Goal: Transaction & Acquisition: Purchase product/service

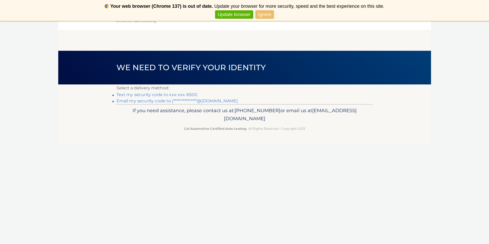
click at [163, 101] on link "**********" at bounding box center [177, 100] width 121 height 5
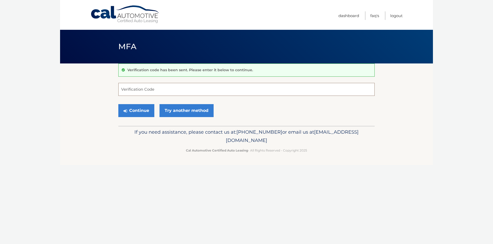
click at [175, 94] on input "Verification Code" at bounding box center [246, 89] width 256 height 13
type input "167400"
click at [118, 104] on button "Continue" at bounding box center [136, 110] width 36 height 13
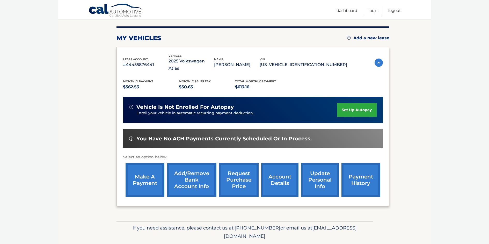
scroll to position [70, 0]
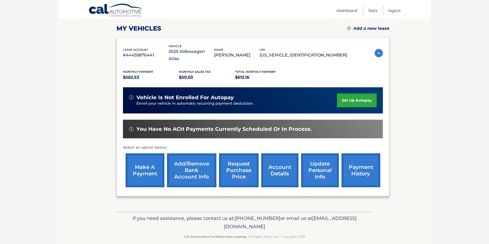
click at [144, 163] on link "make a payment" at bounding box center [145, 170] width 39 height 34
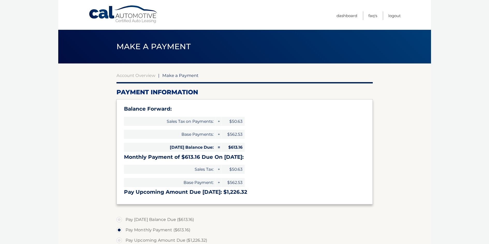
select select "YjRkMzA0NjctOGQwMC00ZTAxLWJkYzgtYzE2OTE1NTY4NDg0"
drag, startPoint x: 127, startPoint y: 159, endPoint x: 242, endPoint y: 159, distance: 115.0
click at [242, 159] on h3 "Monthly Payment of $613.16 Due On Oct 05:" at bounding box center [244, 157] width 241 height 6
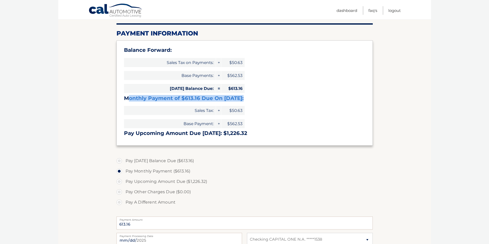
scroll to position [52, 0]
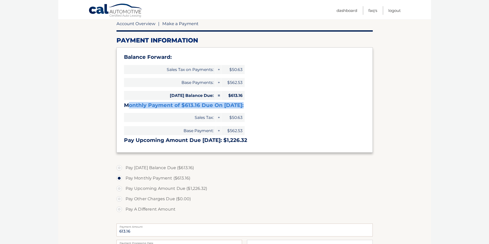
click at [134, 25] on link "Account Overview" at bounding box center [136, 23] width 39 height 5
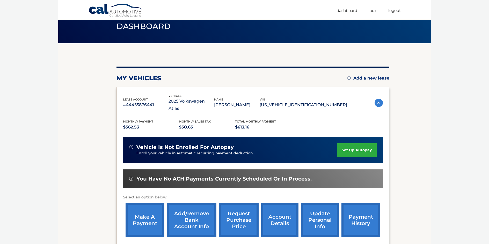
scroll to position [70, 0]
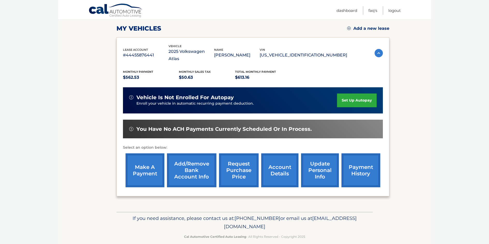
click at [280, 167] on link "account details" at bounding box center [279, 170] width 37 height 34
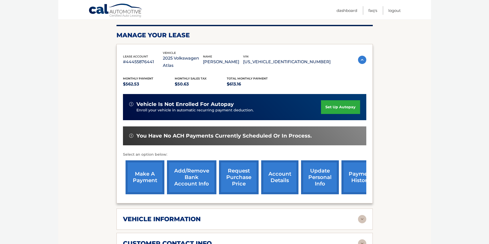
scroll to position [78, 0]
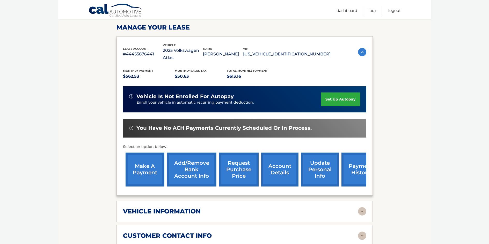
click at [353, 161] on link "payment history" at bounding box center [361, 170] width 39 height 34
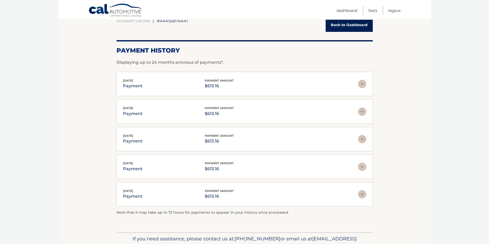
scroll to position [78, 0]
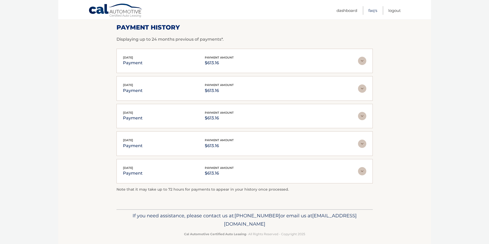
click at [377, 10] on ul "Dashboard FAQ's Logout" at bounding box center [369, 9] width 64 height 19
click at [375, 10] on link "FAQ's" at bounding box center [373, 10] width 9 height 9
click at [342, 14] on link "Dashboard" at bounding box center [347, 10] width 21 height 9
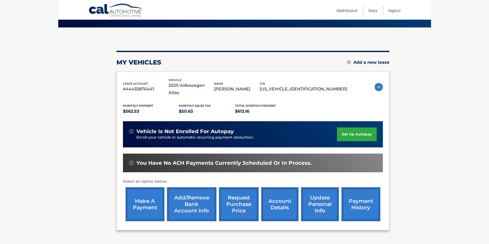
scroll to position [52, 0]
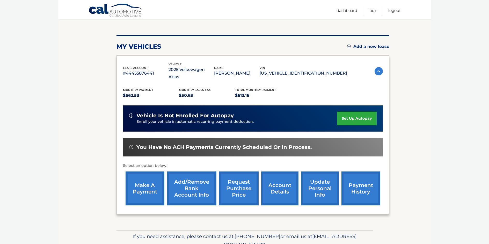
click at [148, 181] on link "make a payment" at bounding box center [145, 188] width 39 height 34
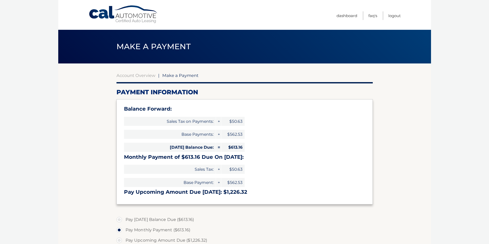
select select "YjRkMzA0NjctOGQwMC00ZTAxLWJkYzgtYzE2OTE1NTY4NDg0"
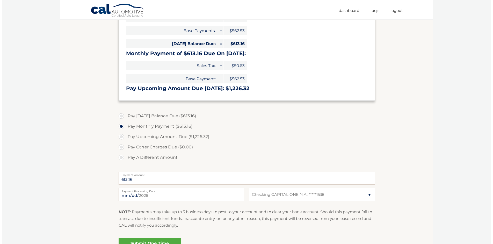
scroll to position [155, 0]
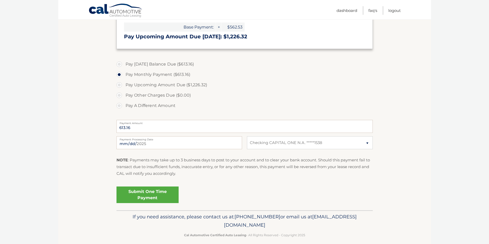
click at [160, 196] on link "Submit One Time Payment" at bounding box center [148, 194] width 62 height 17
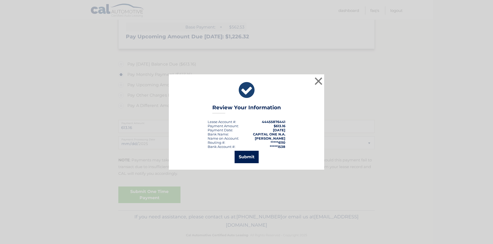
click at [246, 159] on button "Submit" at bounding box center [247, 157] width 24 height 12
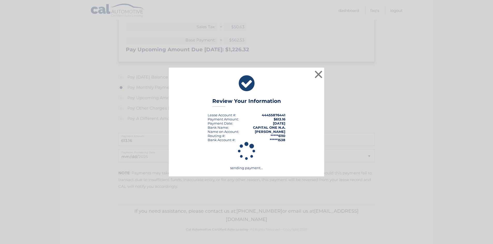
scroll to position [142, 0]
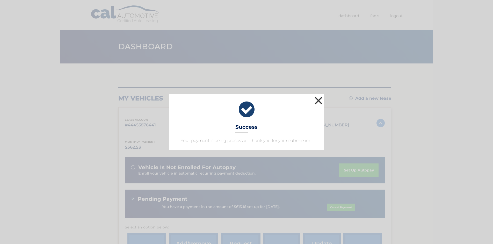
click at [317, 101] on button "×" at bounding box center [318, 100] width 10 height 10
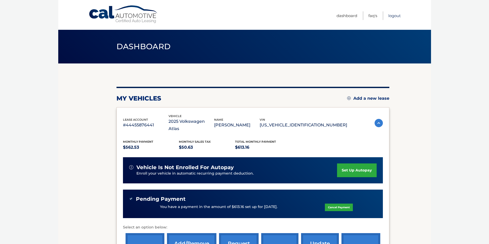
click at [397, 17] on link "Logout" at bounding box center [395, 15] width 12 height 9
